Goal: Information Seeking & Learning: Learn about a topic

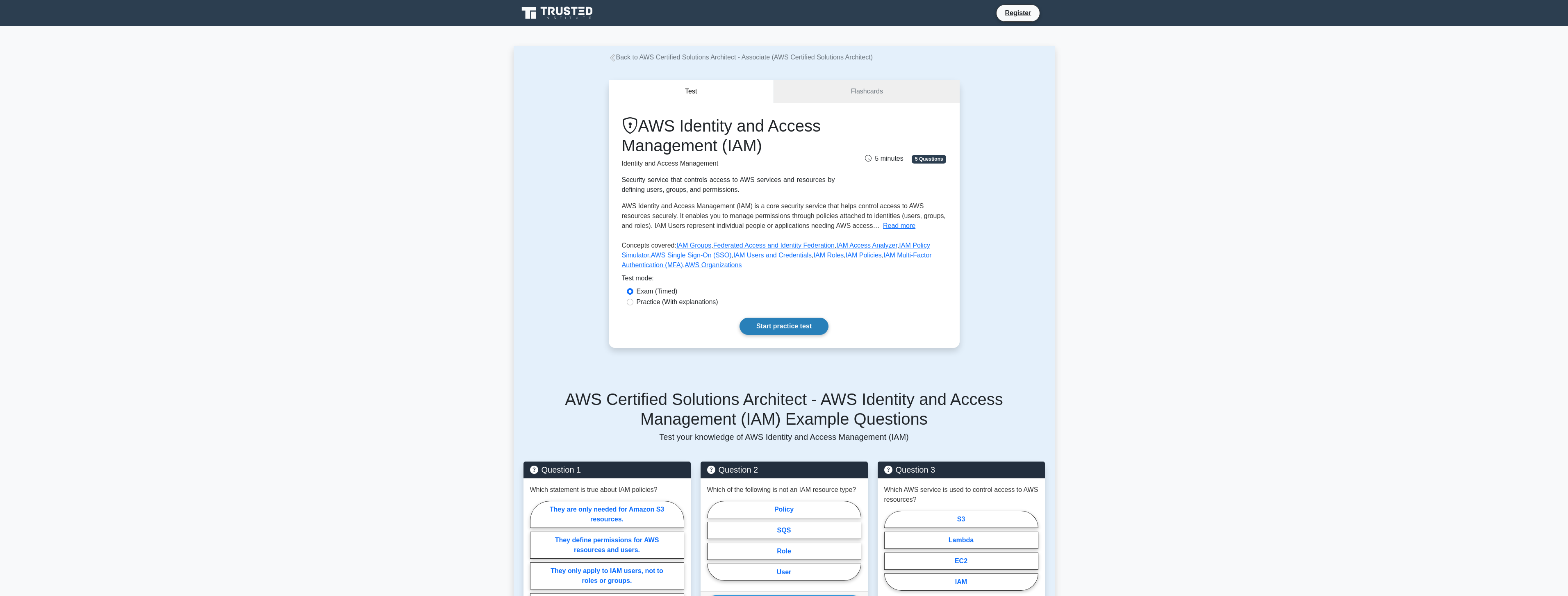
click at [745, 322] on link "Start practice test" at bounding box center [784, 326] width 89 height 17
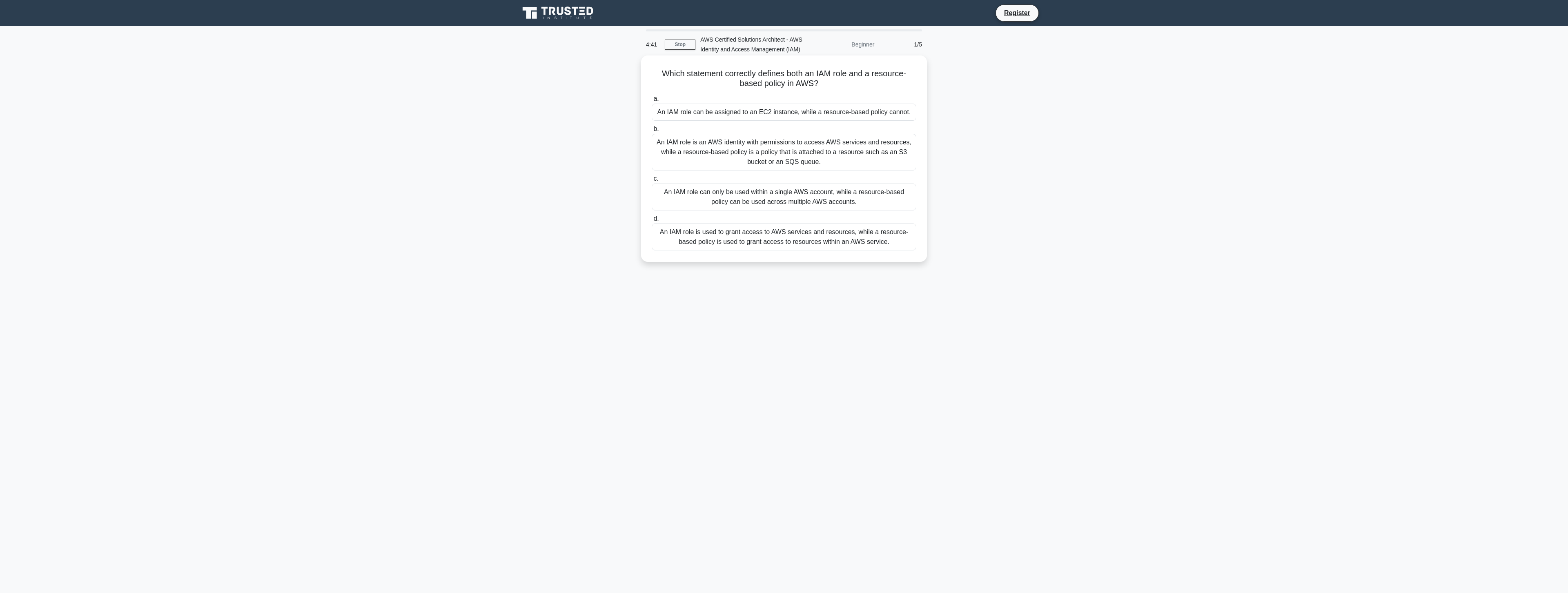
click at [738, 238] on div "An IAM role is used to grant access to AWS services and resources, while a reso…" at bounding box center [784, 237] width 265 height 27
click at [652, 221] on input "d. An IAM role is used to grant access to AWS services and resources, while a r…" at bounding box center [652, 219] width 0 height 5
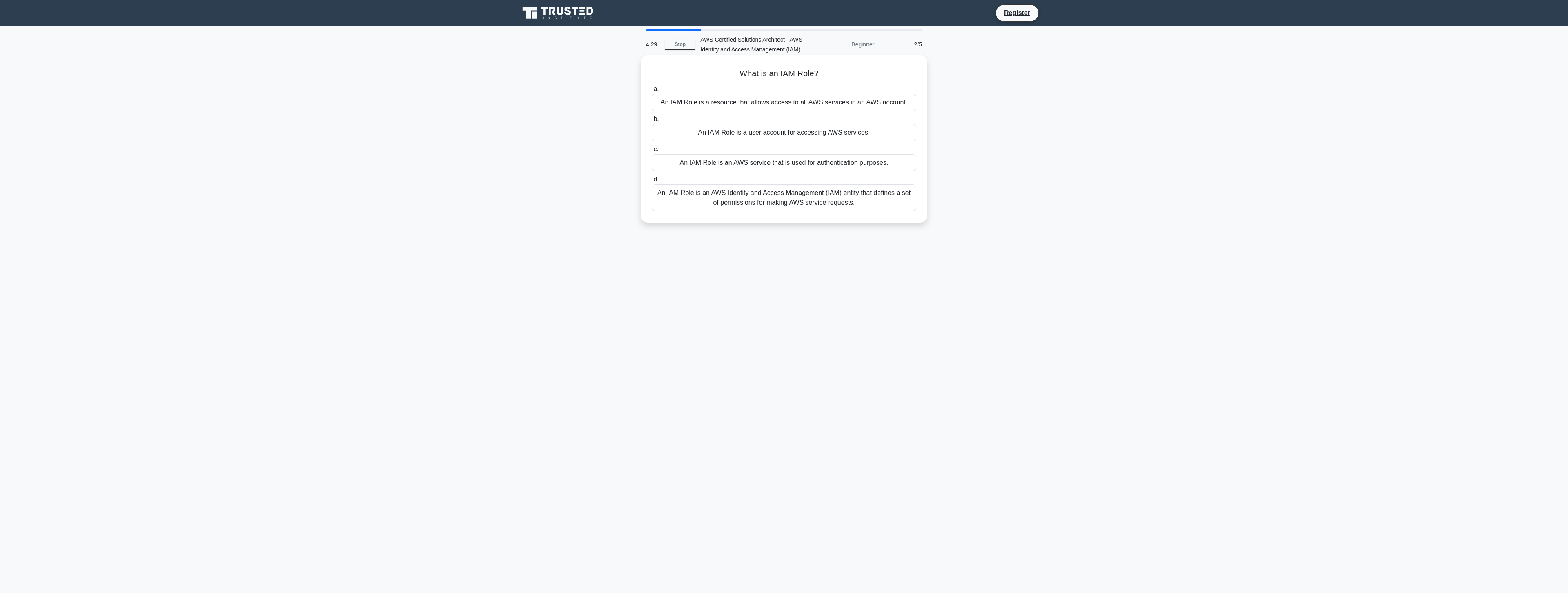
click at [692, 190] on div "An IAM Role is an AWS Identity and Access Management (IAM) entity that defines …" at bounding box center [784, 198] width 265 height 27
click at [652, 182] on input "d. An IAM Role is an AWS Identity and Access Management (IAM) entity that defin…" at bounding box center [652, 179] width 0 height 5
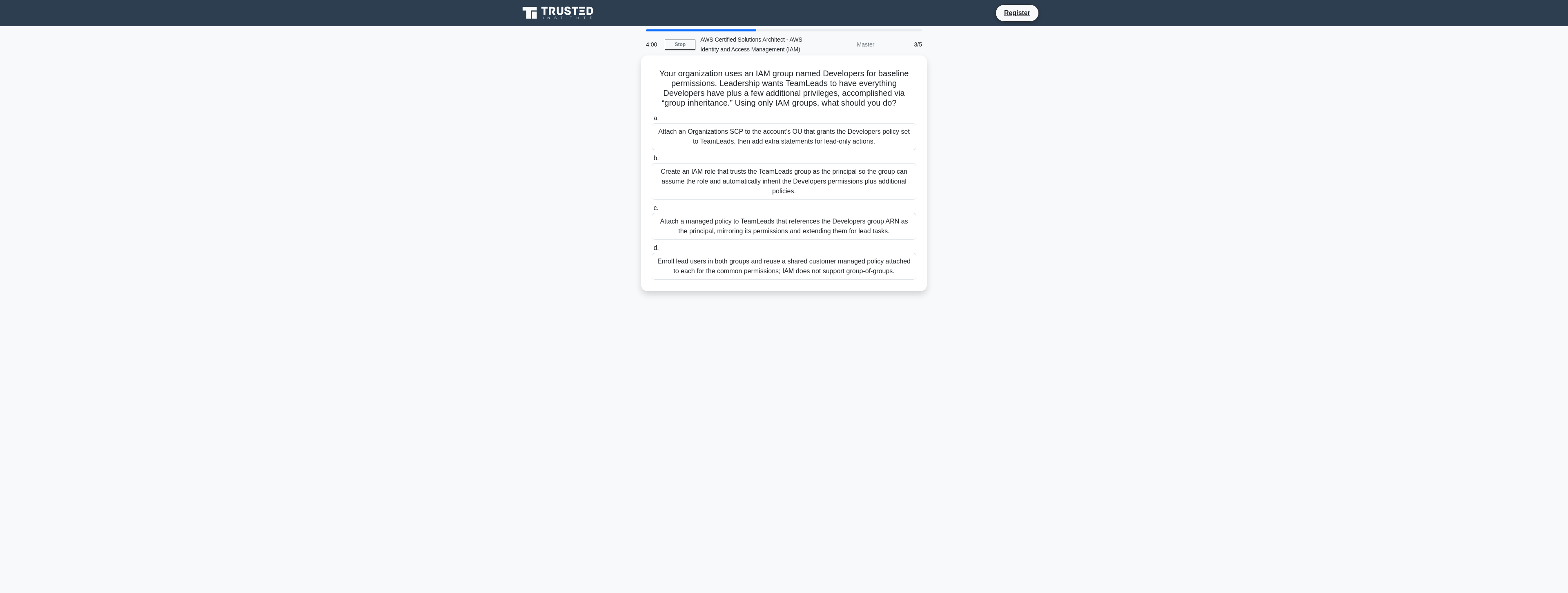
click at [679, 173] on div "Create an IAM role that trusts the TeamLeads group as the principal so the grou…" at bounding box center [784, 181] width 265 height 36
click at [652, 161] on input "b. Create an IAM role that trusts the TeamLeads group as the principal so the g…" at bounding box center [652, 158] width 0 height 5
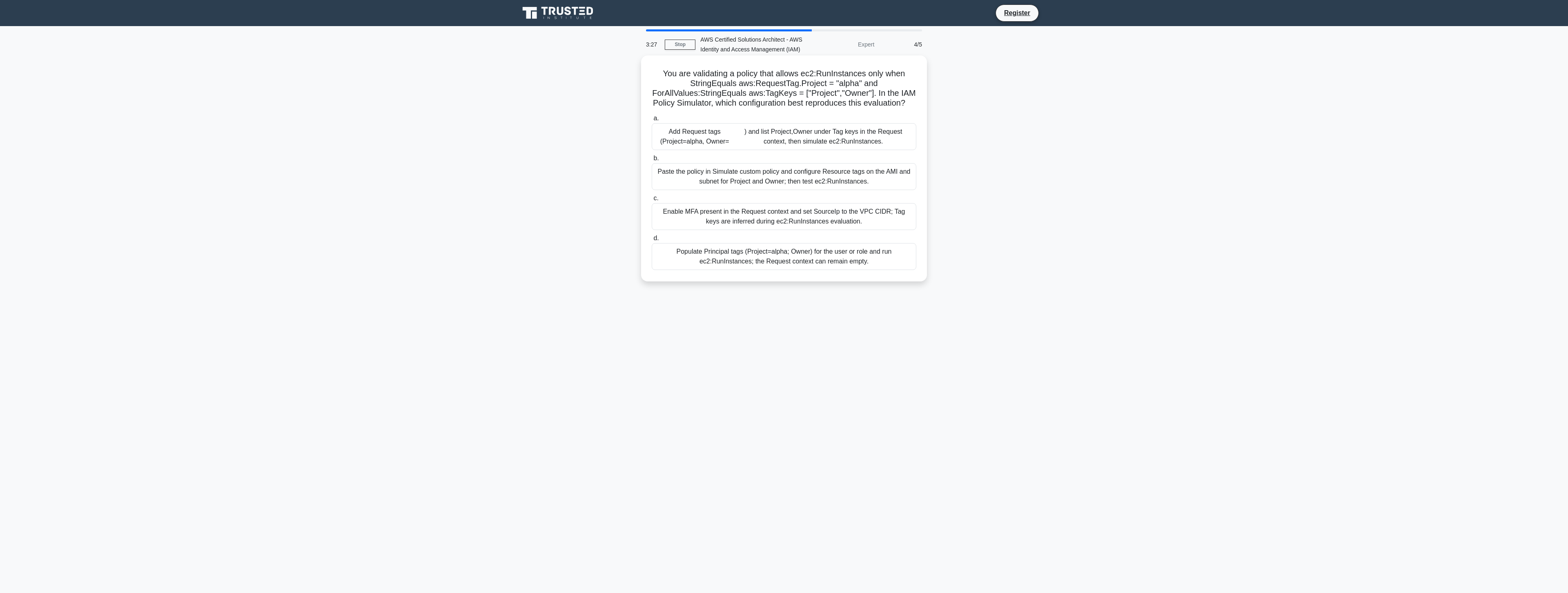
click at [685, 254] on div "Populate Principal tags (Project=alpha; Owner) for the user or role and run ec2…" at bounding box center [784, 257] width 265 height 27
click at [652, 241] on input "d. Populate Principal tags (Project=alpha; Owner) for the user or role and run …" at bounding box center [652, 238] width 0 height 5
click at [684, 205] on div "Choose S3 and simulate s3:ListBucket on arn:aws:s3:::media-bucket, then set Pri…" at bounding box center [784, 217] width 265 height 27
click at [652, 201] on input "c. Choose S3 and simulate s3:ListBucket on arn:aws:s3:::media-bucket, then set …" at bounding box center [652, 198] width 0 height 5
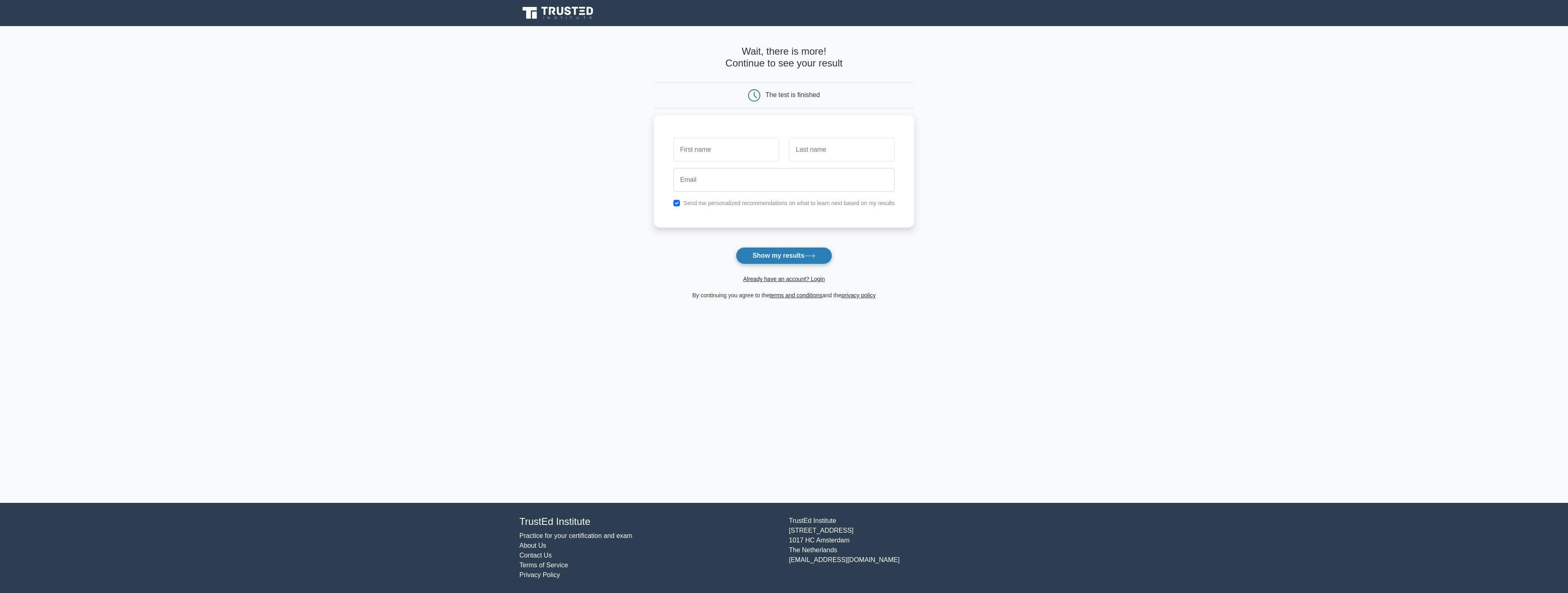
click at [763, 261] on button "Show my results" at bounding box center [784, 256] width 96 height 17
